Goal: Task Accomplishment & Management: Complete application form

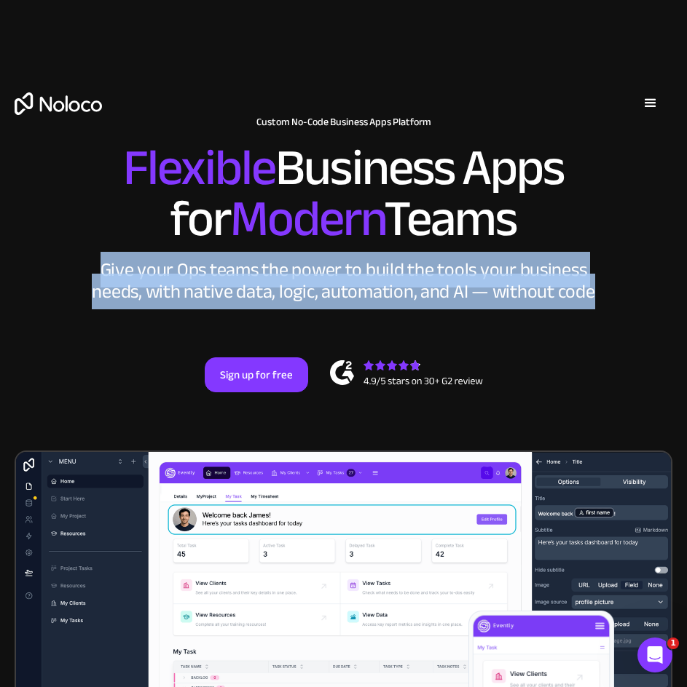
drag, startPoint x: 106, startPoint y: 272, endPoint x: 629, endPoint y: 334, distance: 526.6
click at [629, 334] on div "New: Connect Noloco to Stripe Custom No-Code Business Apps Platform Flexible Bu…" at bounding box center [343, 254] width 687 height 363
click at [625, 297] on div "New: Connect Noloco to Stripe Custom No-Code Business Apps Platform Flexible Bu…" at bounding box center [343, 254] width 687 height 363
drag, startPoint x: 610, startPoint y: 293, endPoint x: 99, endPoint y: 248, distance: 513.3
click at [99, 248] on div "New: Connect Noloco to Stripe Custom No-Code Business Apps Platform Flexible Bu…" at bounding box center [343, 254] width 687 height 363
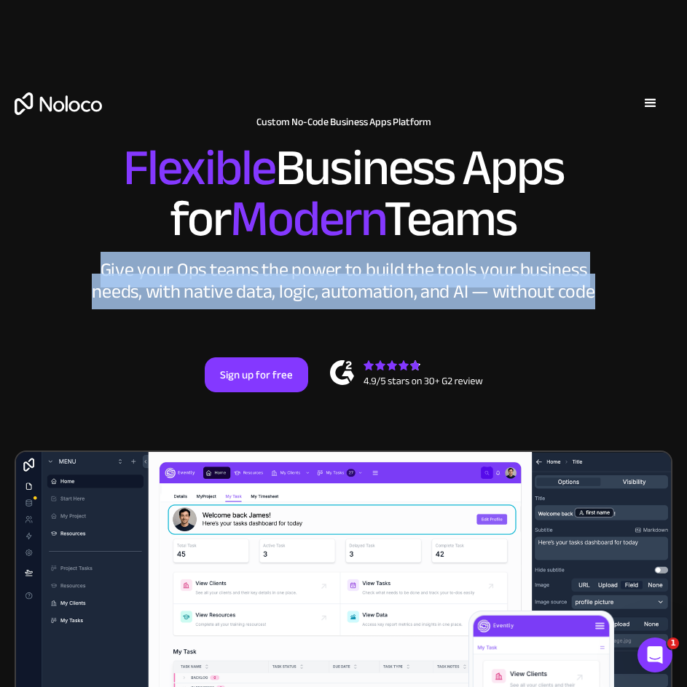
click at [99, 261] on div "Give your Ops teams the power to build the tools your business needs, with nati…" at bounding box center [344, 281] width 510 height 44
drag, startPoint x: 102, startPoint y: 264, endPoint x: 644, endPoint y: 312, distance: 544.0
click at [644, 312] on div "New: Connect Noloco to Stripe Custom No-Code Business Apps Platform Flexible Bu…" at bounding box center [343, 254] width 687 height 363
click at [646, 312] on div "New: Connect Noloco to Stripe Custom No-Code Business Apps Platform Flexible Bu…" at bounding box center [343, 254] width 687 height 363
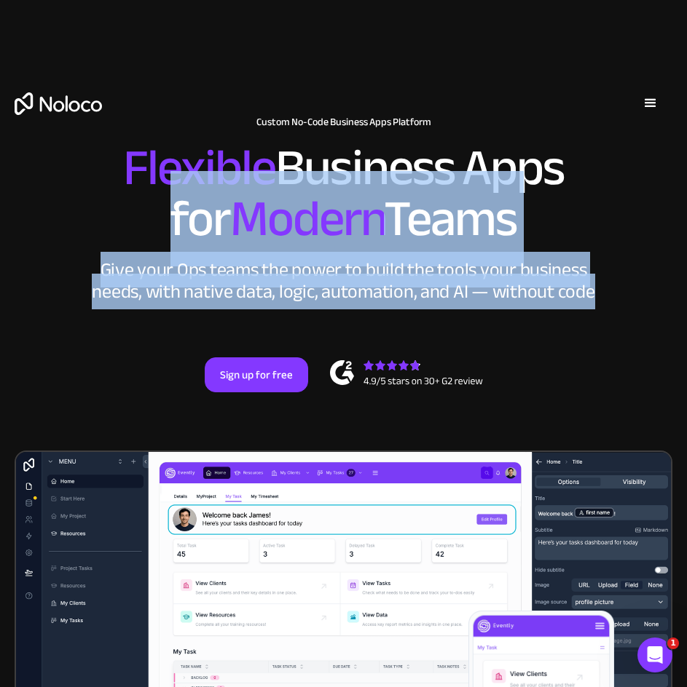
drag, startPoint x: 567, startPoint y: 295, endPoint x: 27, endPoint y: 240, distance: 542.5
click at [27, 240] on div "New: Connect Noloco to Stripe Custom No-Code Business Apps Platform Flexible Bu…" at bounding box center [343, 254] width 687 height 363
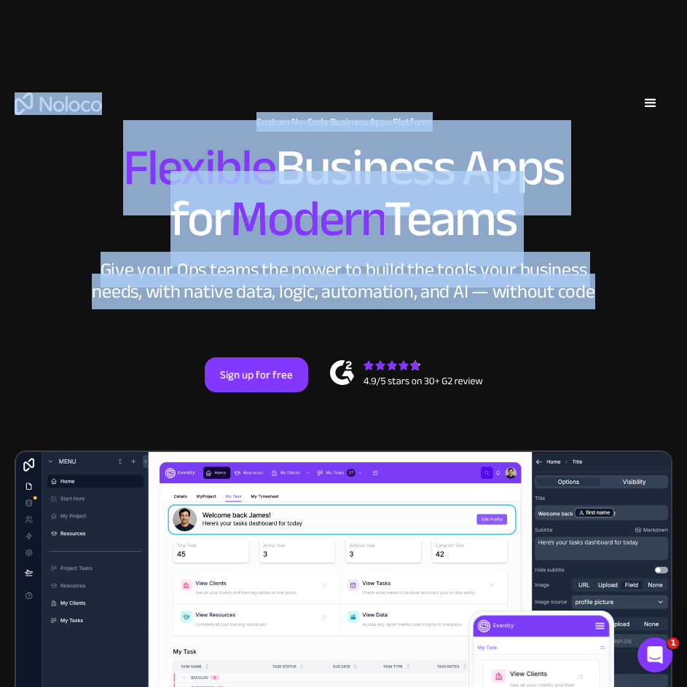
drag, startPoint x: 118, startPoint y: 149, endPoint x: 592, endPoint y: 313, distance: 501.6
click at [594, 307] on div "New: Connect Noloco to Stripe Custom No-Code Business Apps Platform Flexible Bu…" at bounding box center [343, 254] width 687 height 363
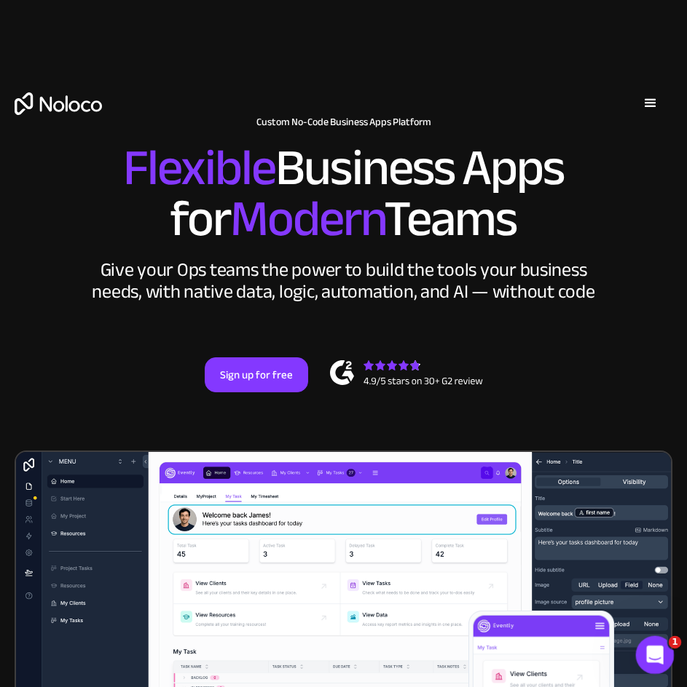
click at [642, 639] on div "Open Intercom Messenger" at bounding box center [653, 653] width 48 height 48
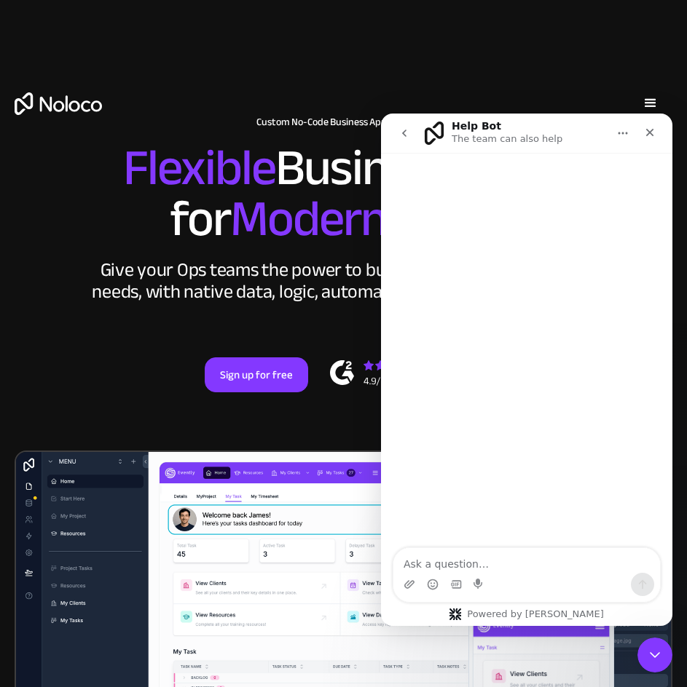
click at [409, 133] on icon "go back" at bounding box center [404, 133] width 12 height 12
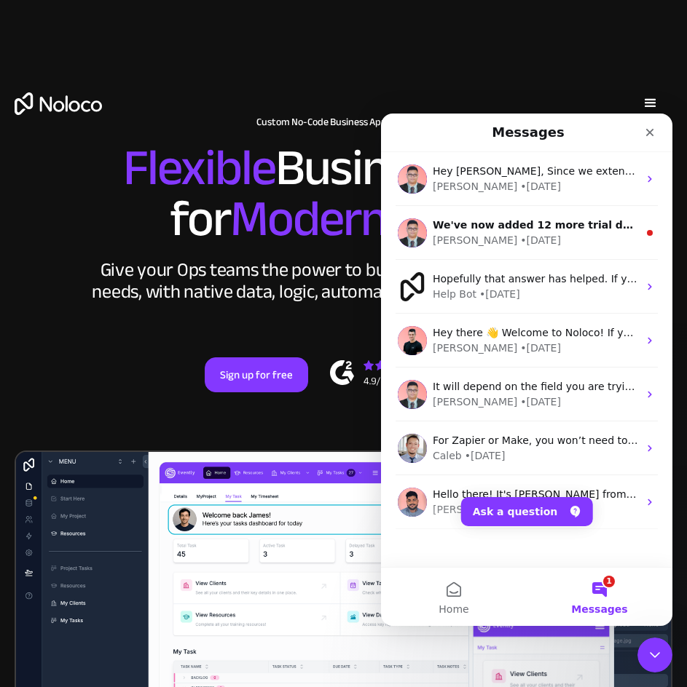
click at [414, 40] on div "Solutions Use Cases Business Types Project Management Keep track of customers, …" at bounding box center [343, 103] width 687 height 131
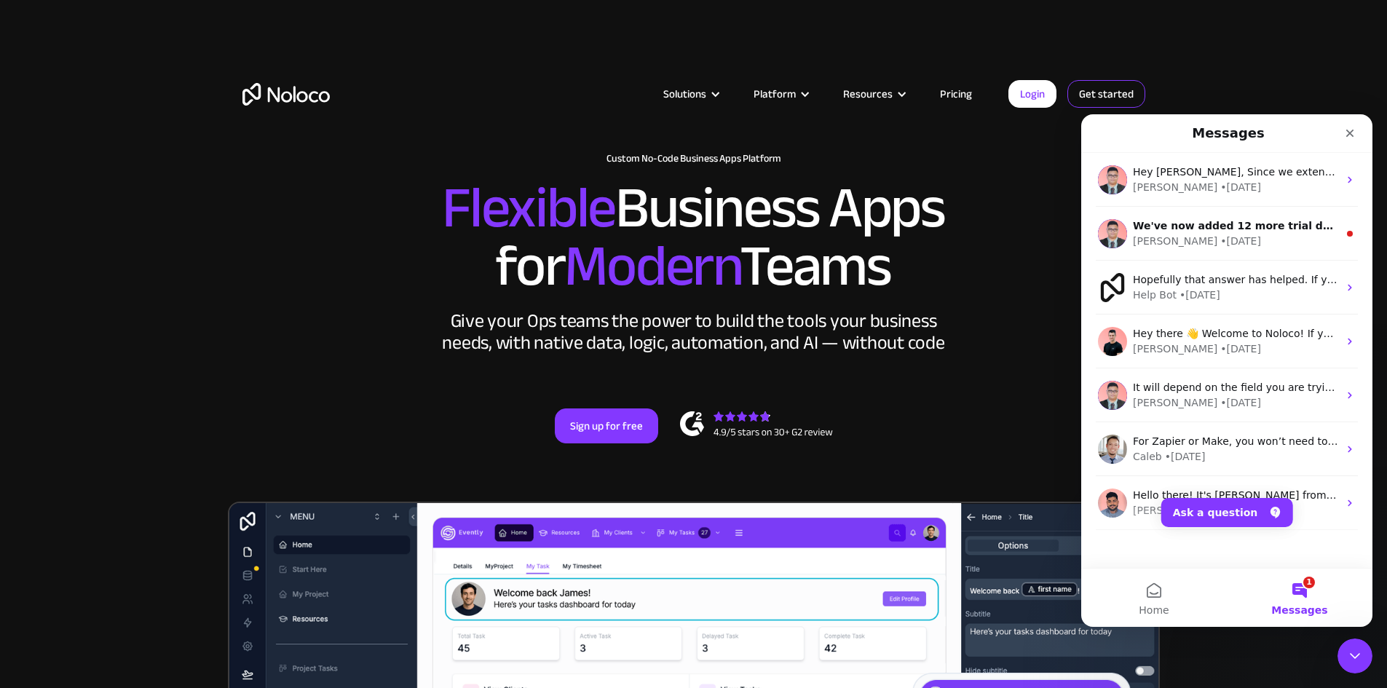
click at [1095, 98] on link "Get started" at bounding box center [1107, 94] width 78 height 28
